Goal: Task Accomplishment & Management: Manage account settings

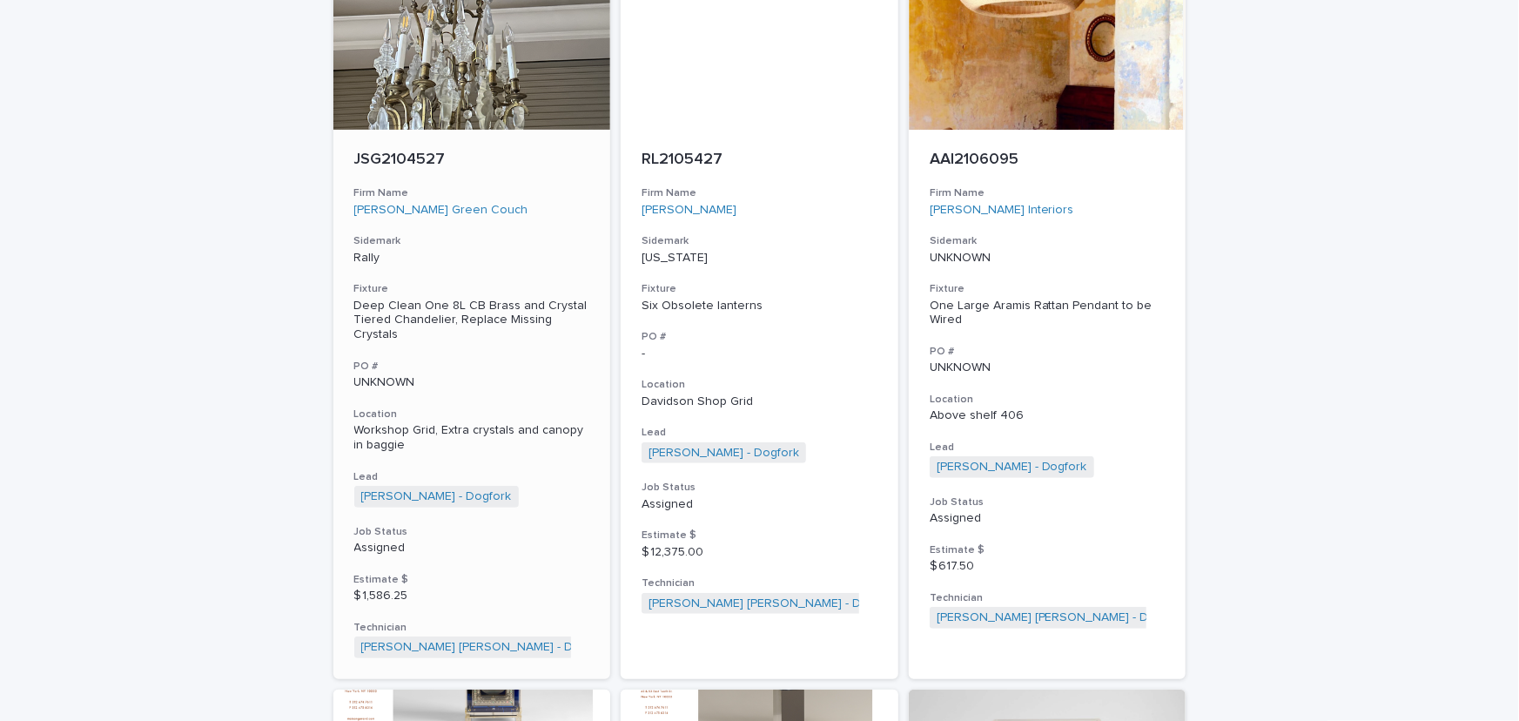
scroll to position [474, 0]
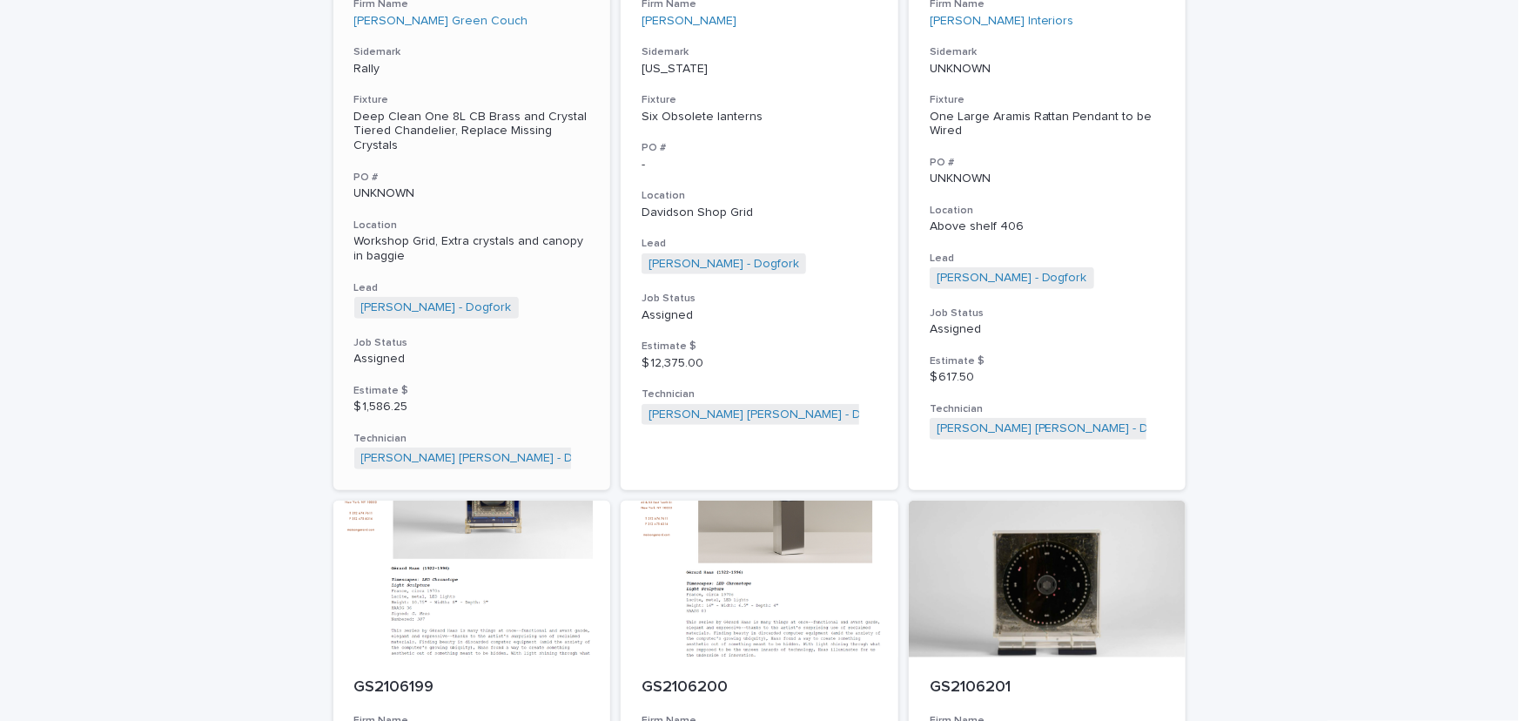
click at [429, 234] on p "Workshop Grid, Extra crystals and canopy in baggie" at bounding box center [472, 249] width 236 height 30
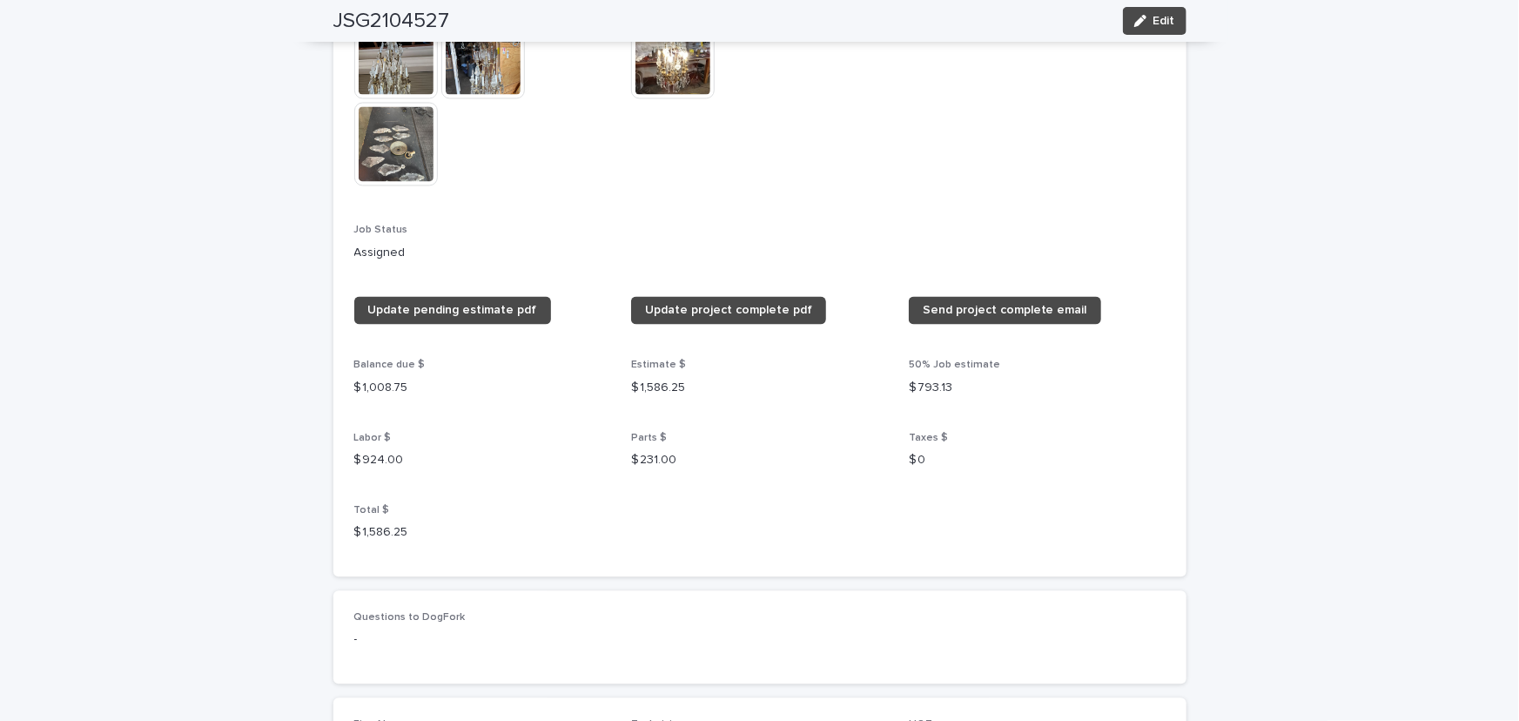
scroll to position [1450, 0]
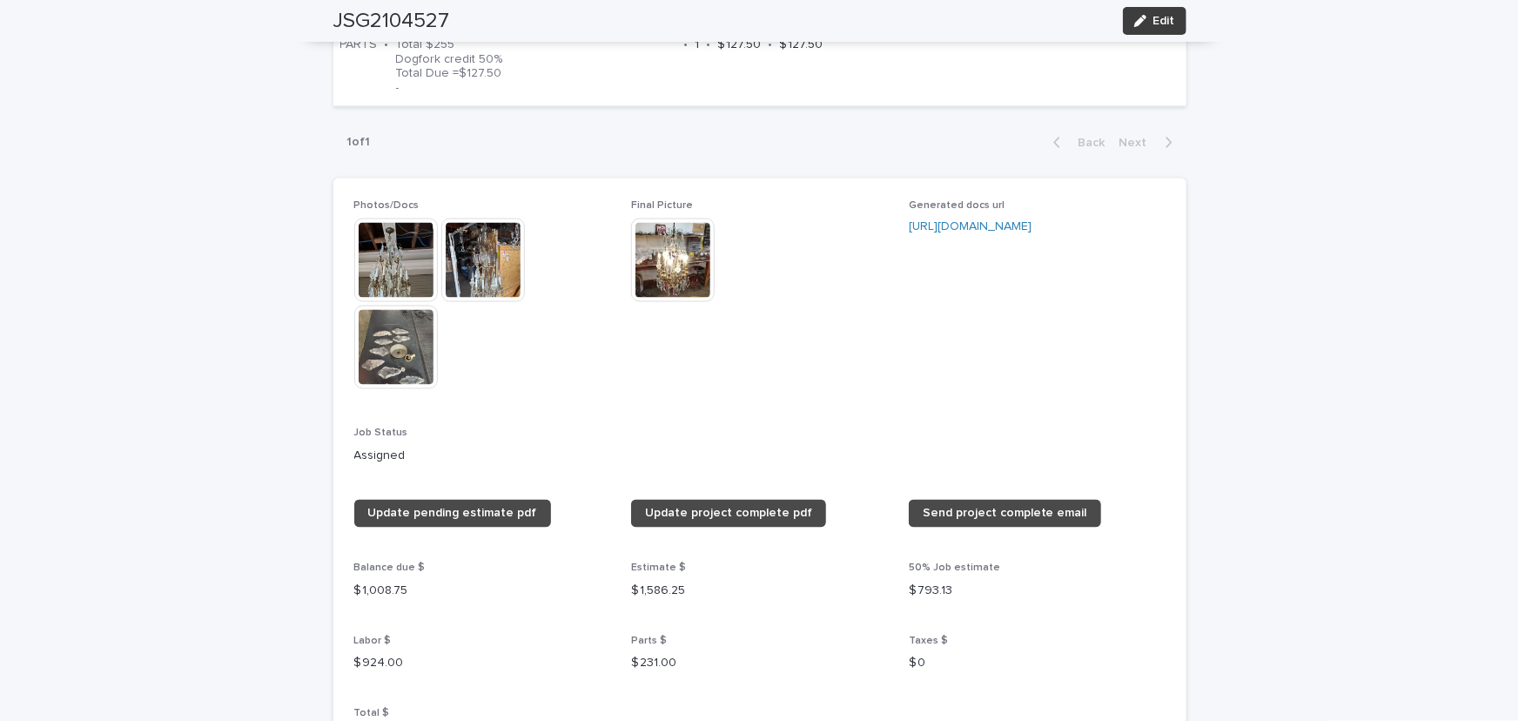
click at [1146, 22] on div "button" at bounding box center [1143, 21] width 19 height 12
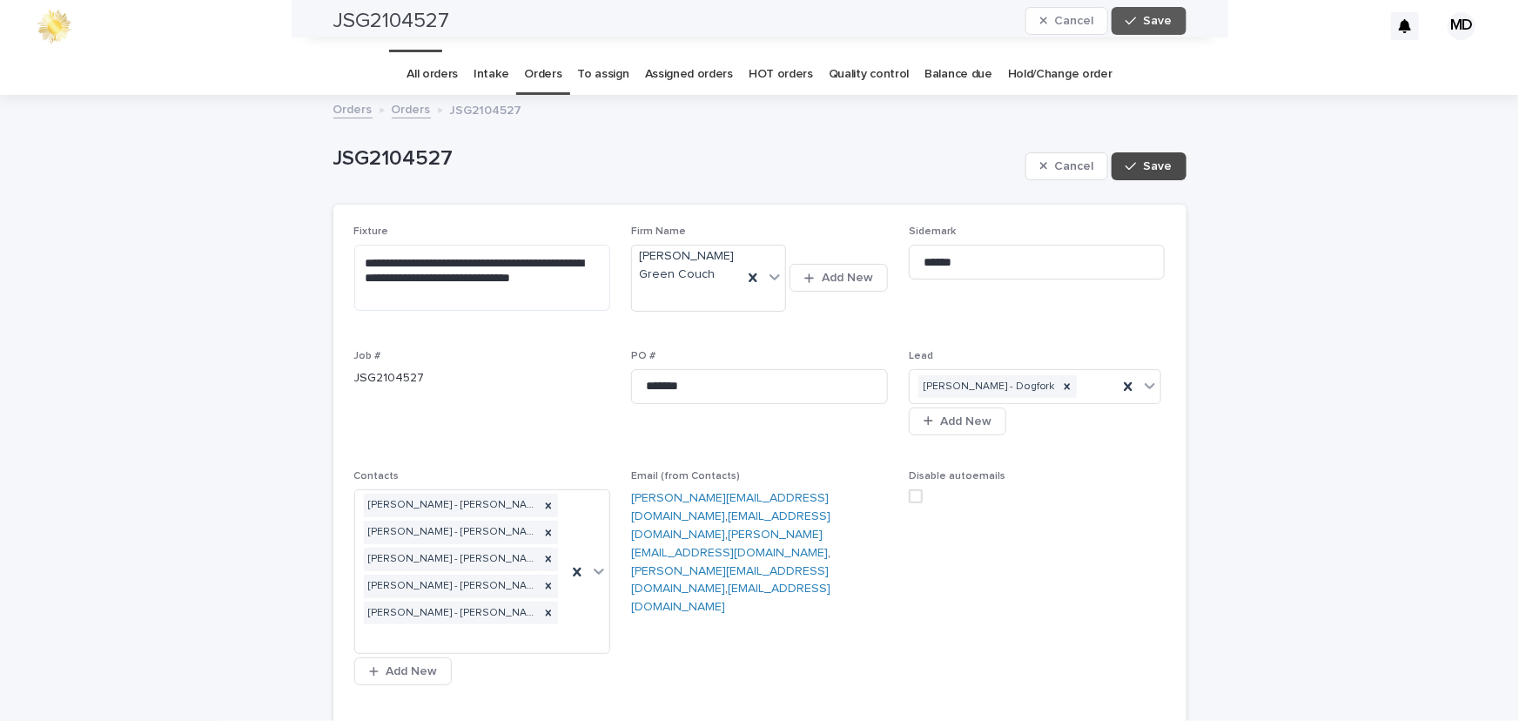
scroll to position [0, 0]
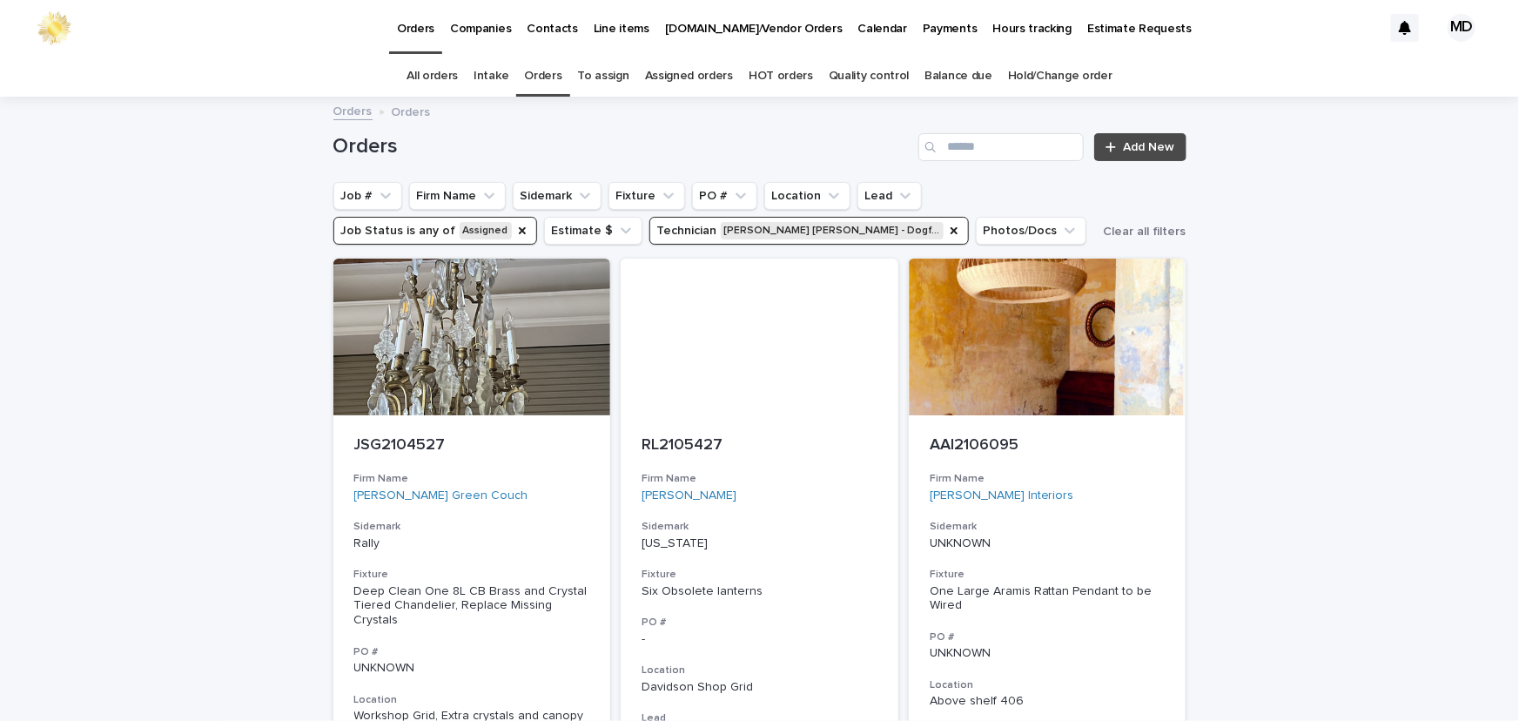
scroll to position [55, 0]
